Goal: Task Accomplishment & Management: Manage account settings

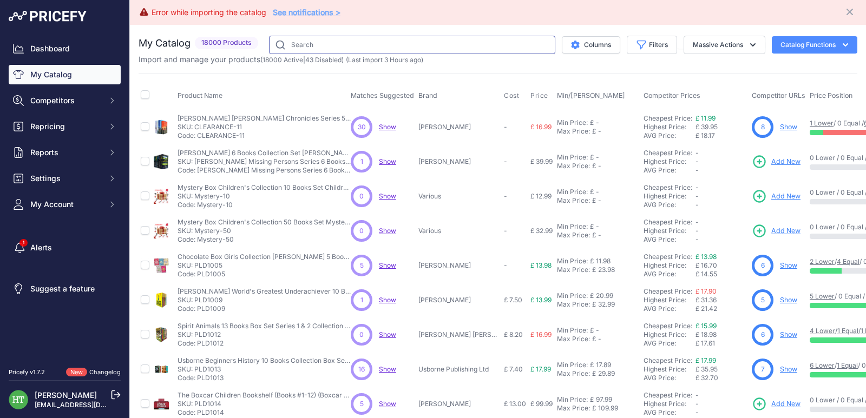
click at [408, 45] on input "text" at bounding box center [412, 45] width 286 height 18
paste input "Cornish Cream Tea"
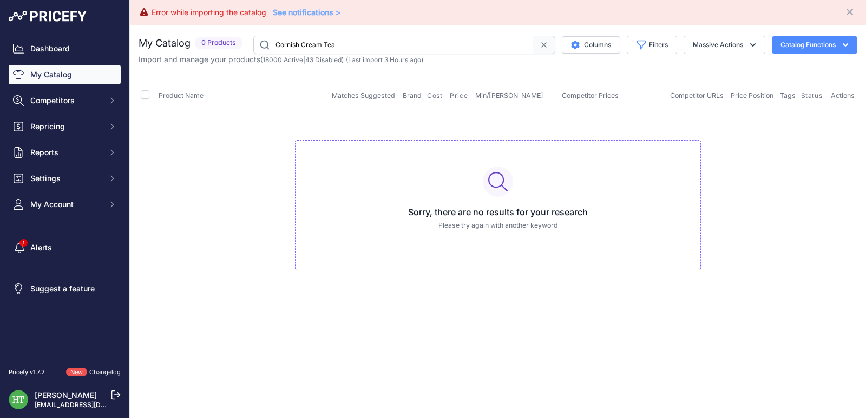
click at [432, 51] on input "Cornish Cream Tea" at bounding box center [393, 45] width 280 height 18
paste input "VRT2115"
click at [364, 53] on input "VRT2115" at bounding box center [393, 45] width 280 height 18
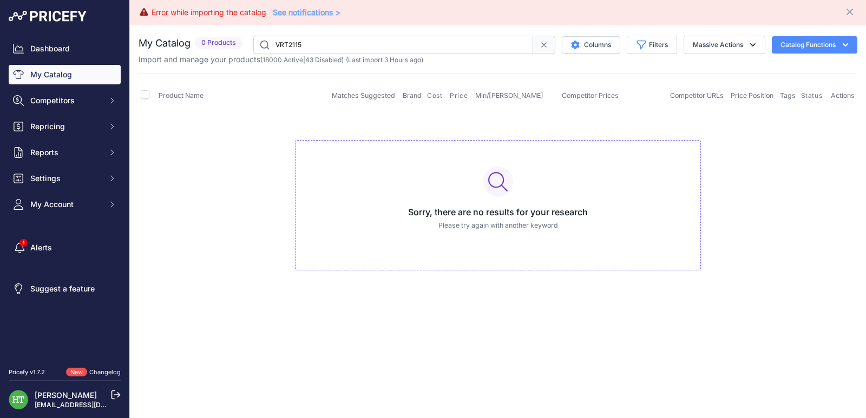
click at [364, 53] on input "VRT2115" at bounding box center [393, 45] width 280 height 18
paste input "[PERSON_NAME]"
drag, startPoint x: 287, startPoint y: 47, endPoint x: 267, endPoint y: 41, distance: 20.7
click at [267, 41] on input "[PERSON_NAME]" at bounding box center [393, 45] width 280 height 18
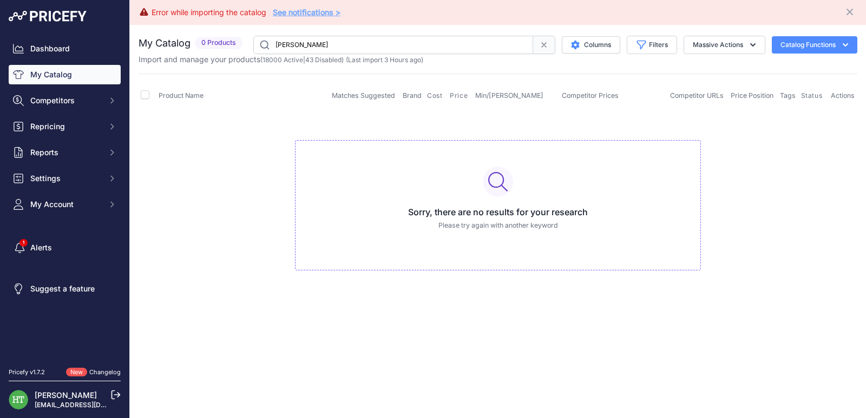
click at [390, 47] on input "Andrew Jenkinson" at bounding box center [393, 45] width 280 height 18
paste input "Hard Way: Adapt, Survive and Wi"
click at [464, 36] on input "Hard Way: Adapt, Survive and Win" at bounding box center [393, 45] width 280 height 18
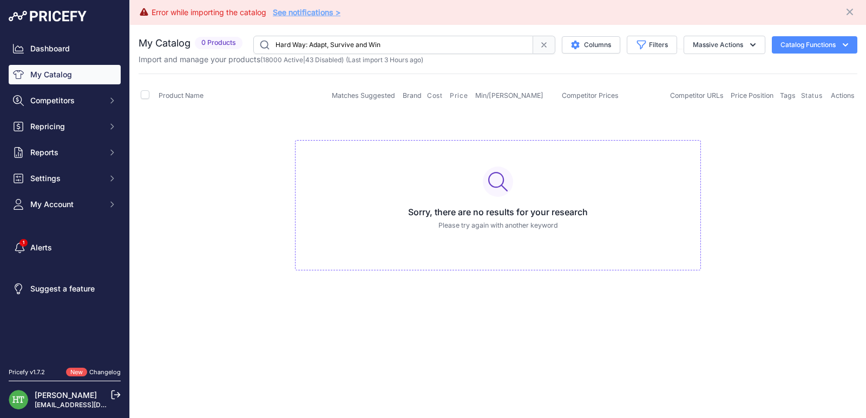
click at [464, 36] on input "Hard Way: Adapt, Survive and Win" at bounding box center [393, 45] width 280 height 18
paste input "Hard Way"
type input "Hard Way"
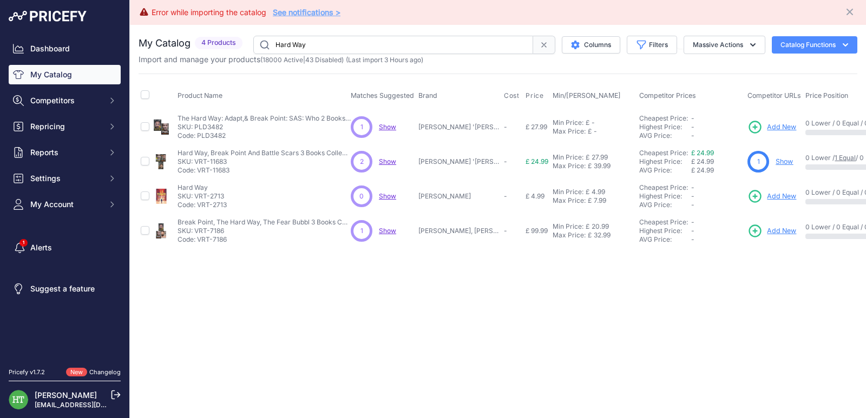
click at [784, 160] on link "Show" at bounding box center [784, 162] width 17 height 8
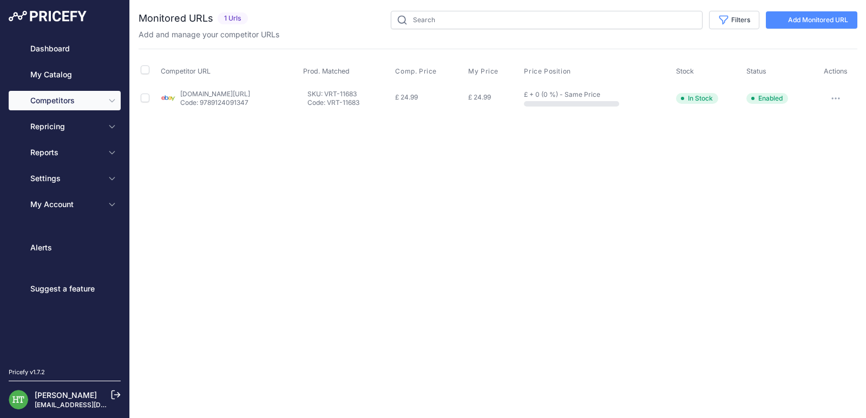
click at [840, 99] on button "button" at bounding box center [836, 98] width 22 height 15
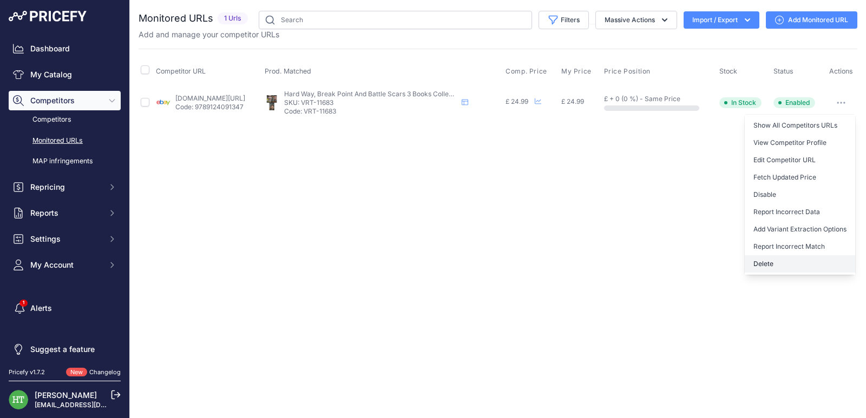
click at [764, 264] on button "Delete" at bounding box center [800, 263] width 110 height 17
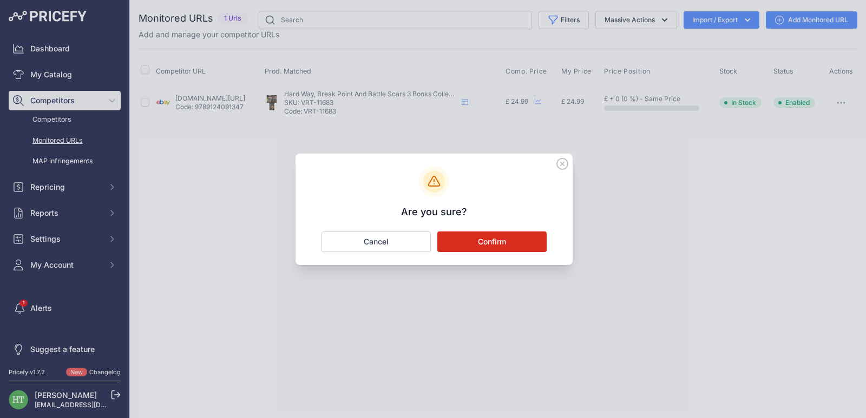
click at [508, 246] on button "Confirm" at bounding box center [491, 242] width 109 height 21
